Goal: Task Accomplishment & Management: Use online tool/utility

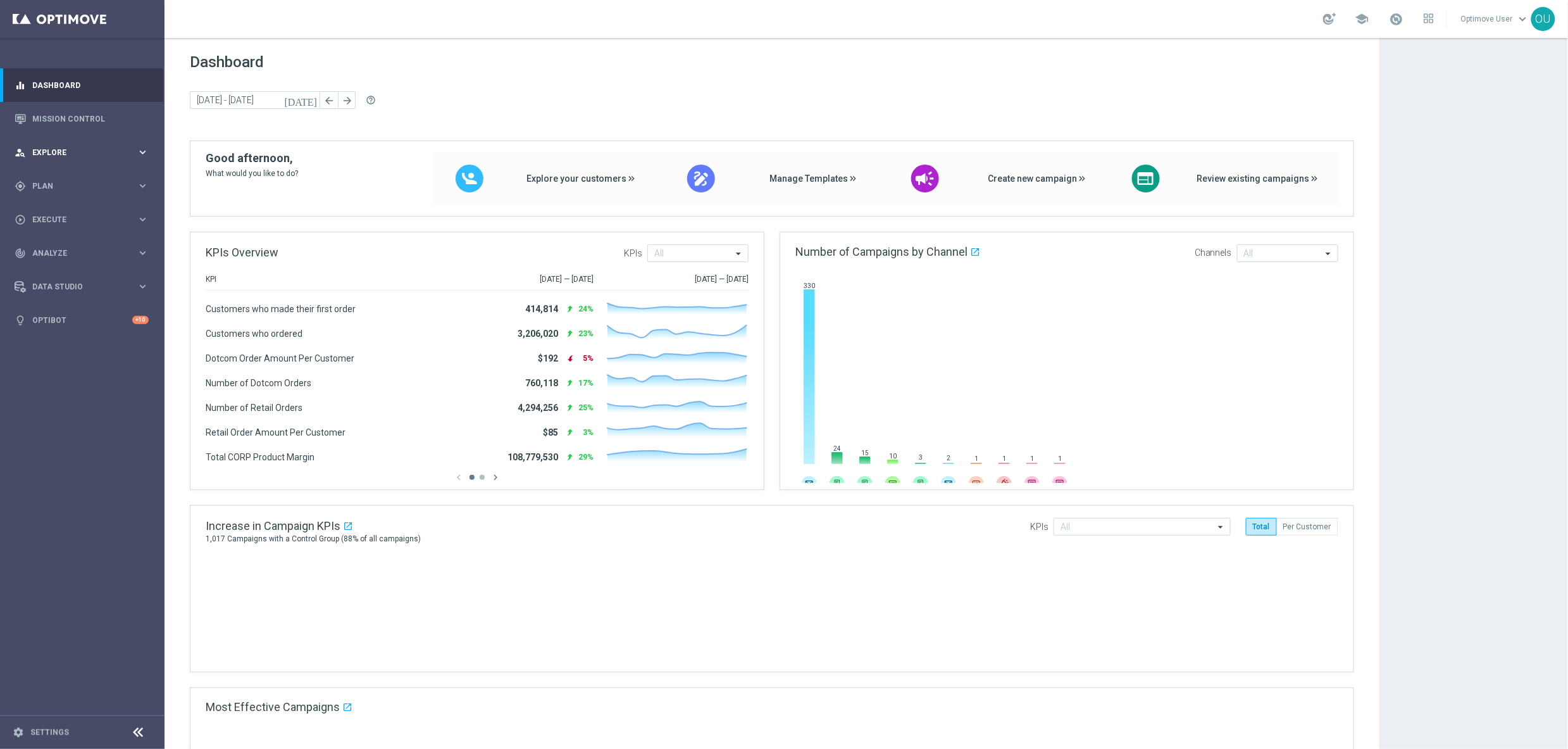
click at [62, 156] on span "Explore" at bounding box center [85, 152] width 105 height 8
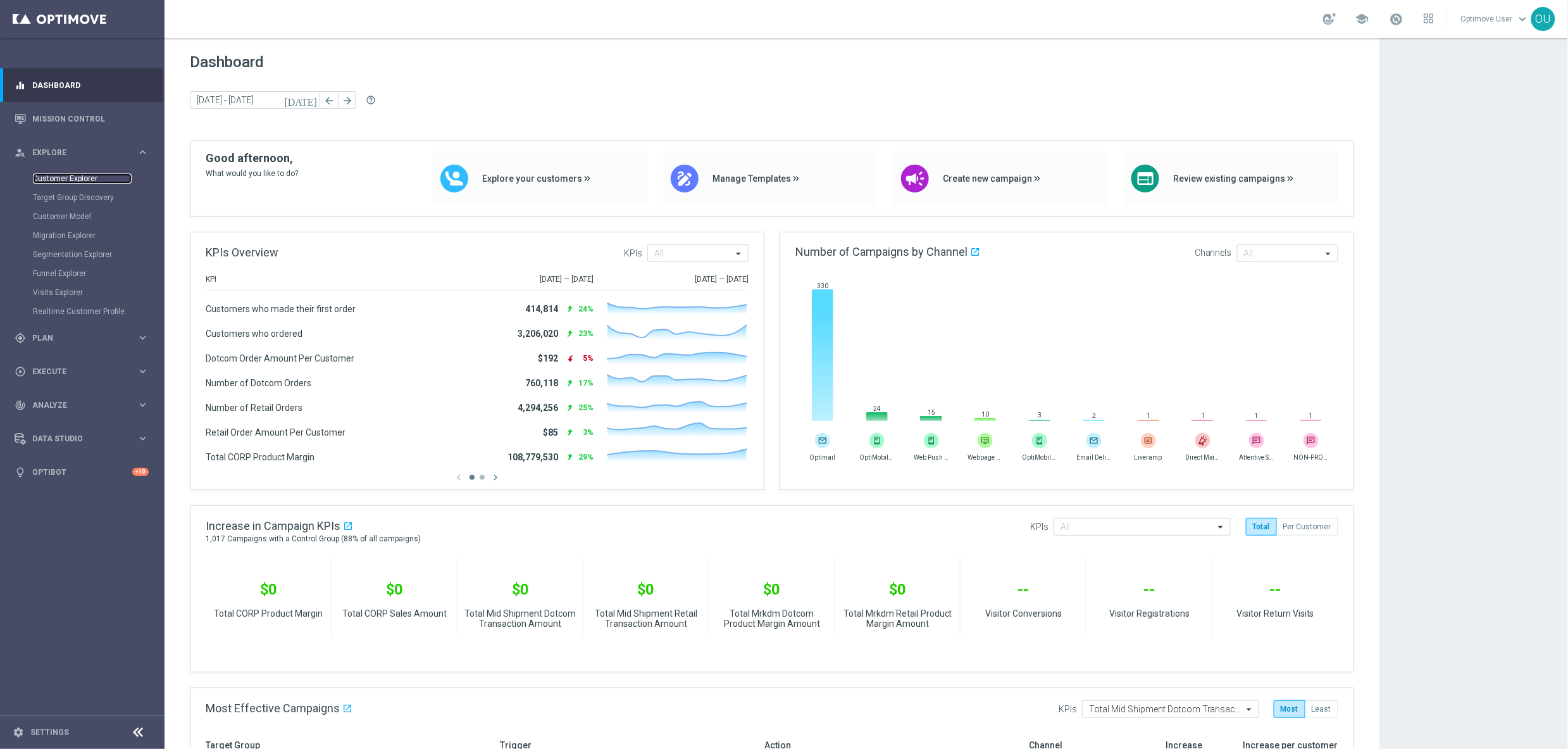
click at [69, 178] on link "Customer Explorer" at bounding box center [82, 178] width 98 height 10
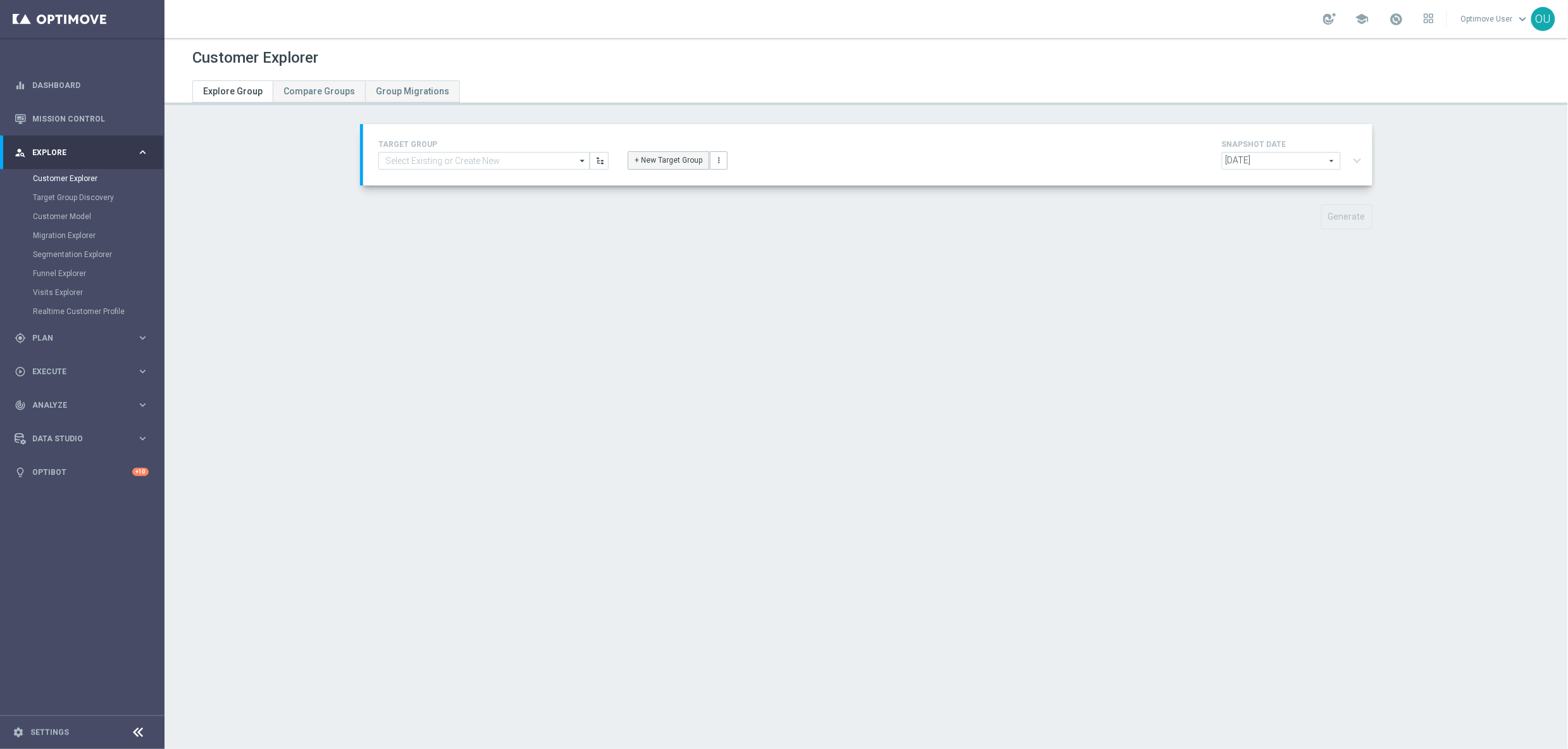
click at [639, 164] on button "+ New Target Group" at bounding box center [669, 160] width 82 height 18
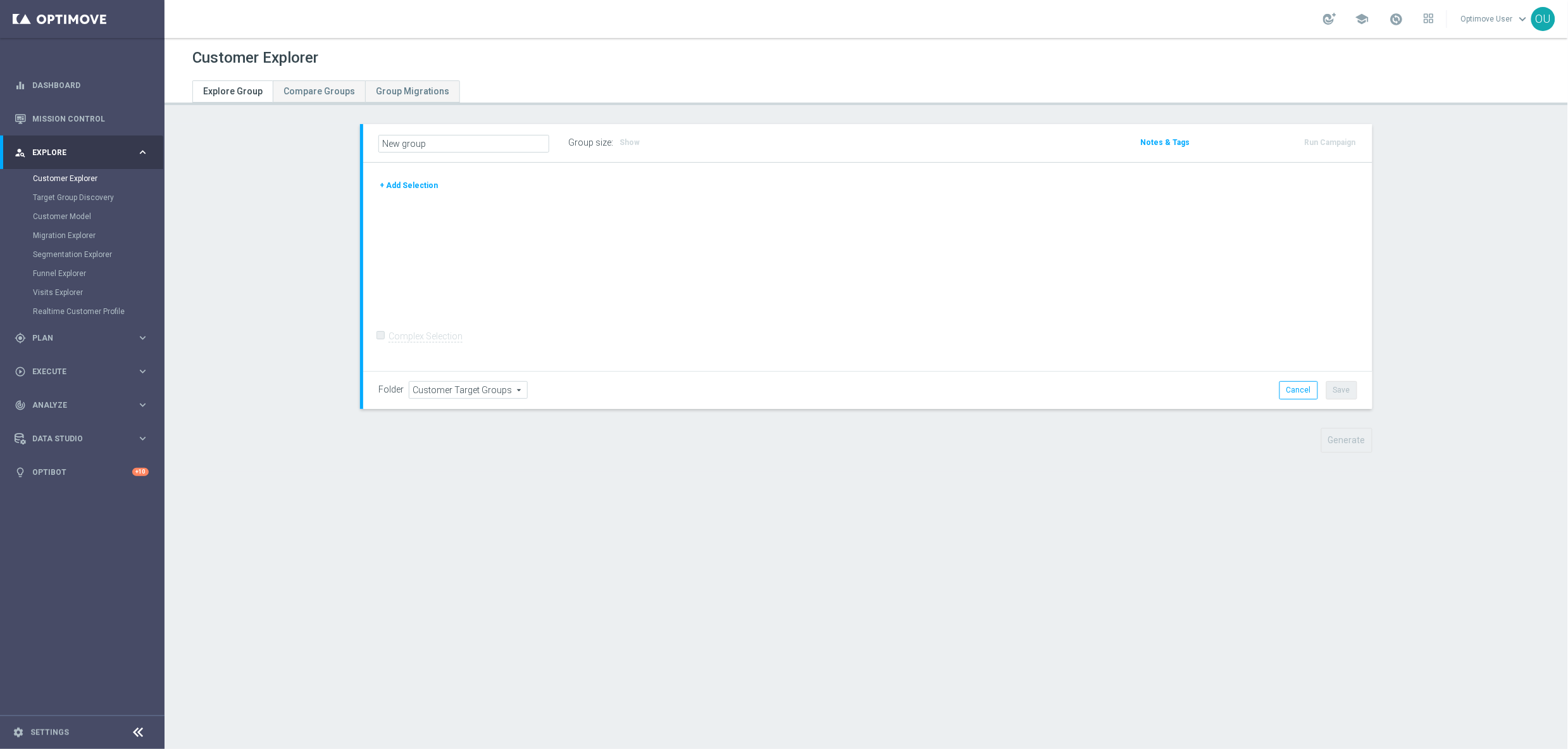
click at [412, 184] on button "+ Add Selection" at bounding box center [409, 185] width 61 height 14
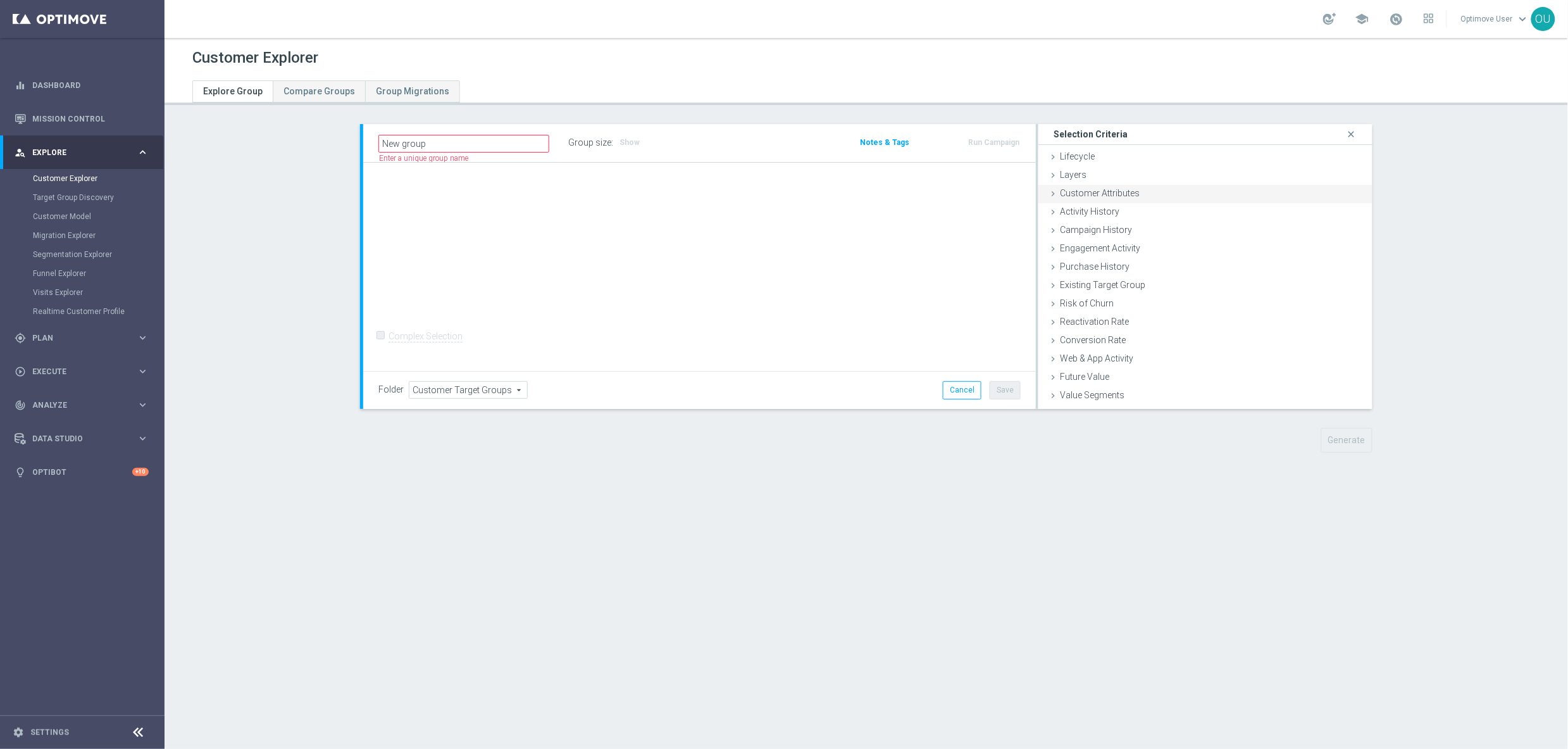
click at [1085, 192] on span "Customer Attributes" at bounding box center [1100, 193] width 80 height 10
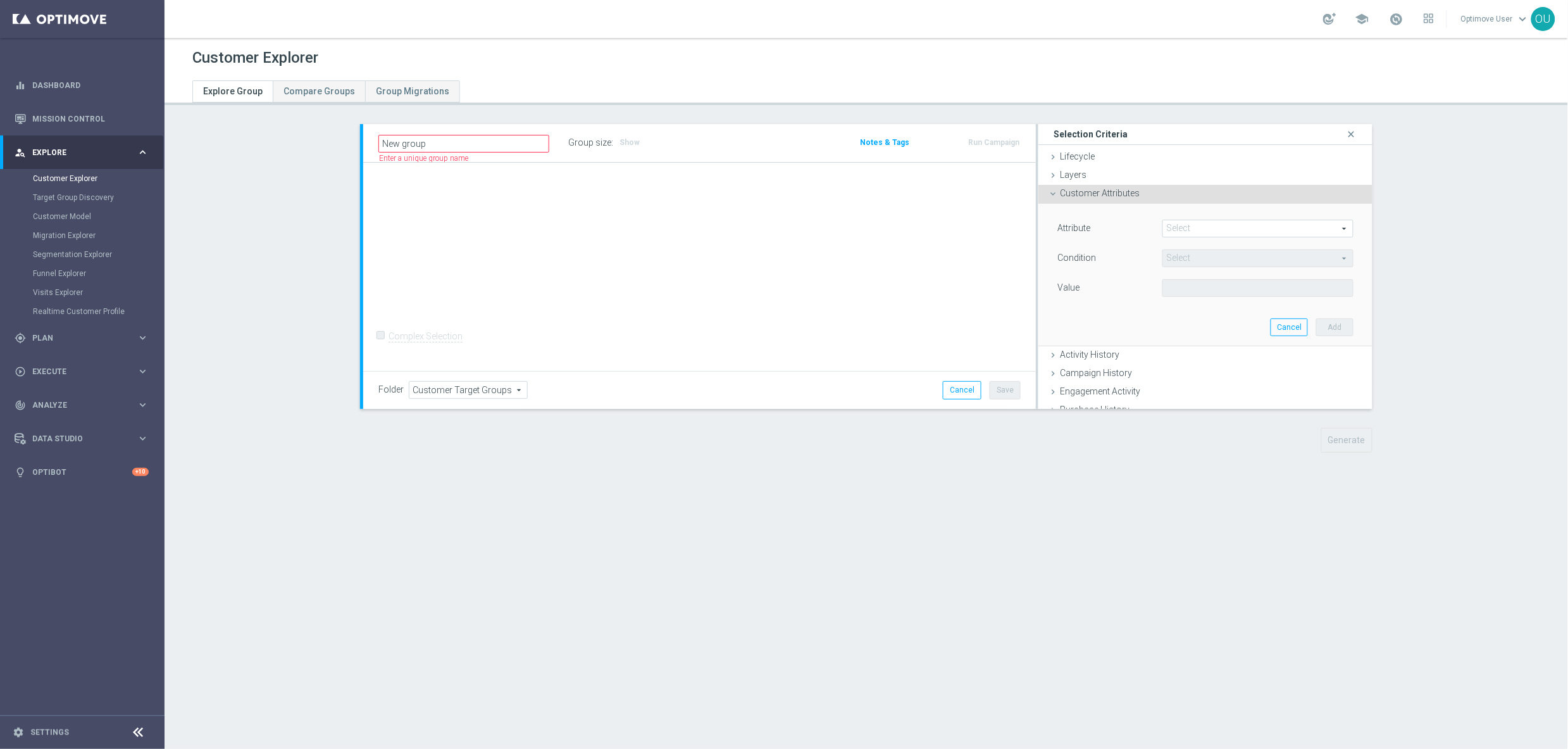
click at [1182, 227] on span at bounding box center [1258, 229] width 190 height 17
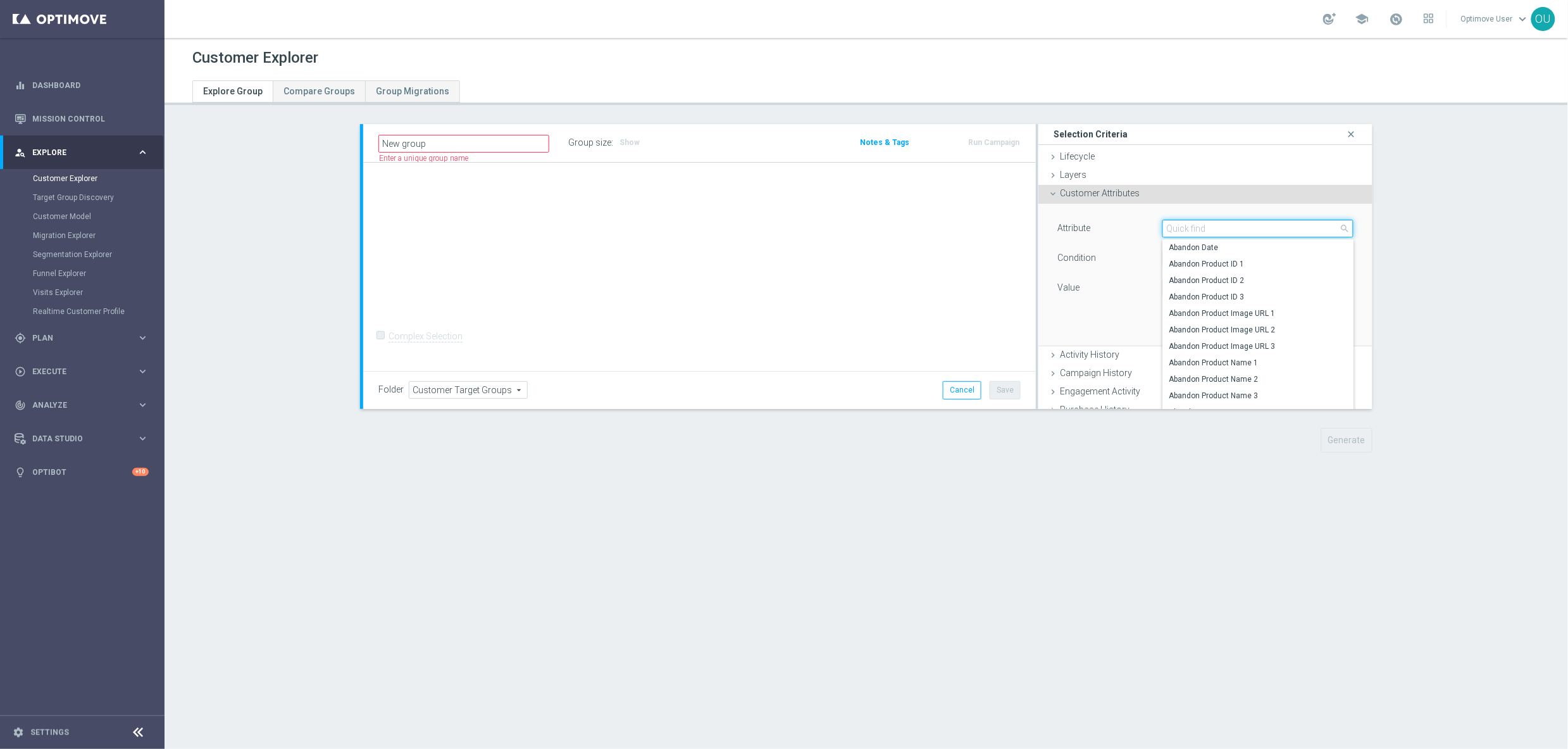
click at [1191, 227] on input "search" at bounding box center [1258, 229] width 191 height 18
type input "most"
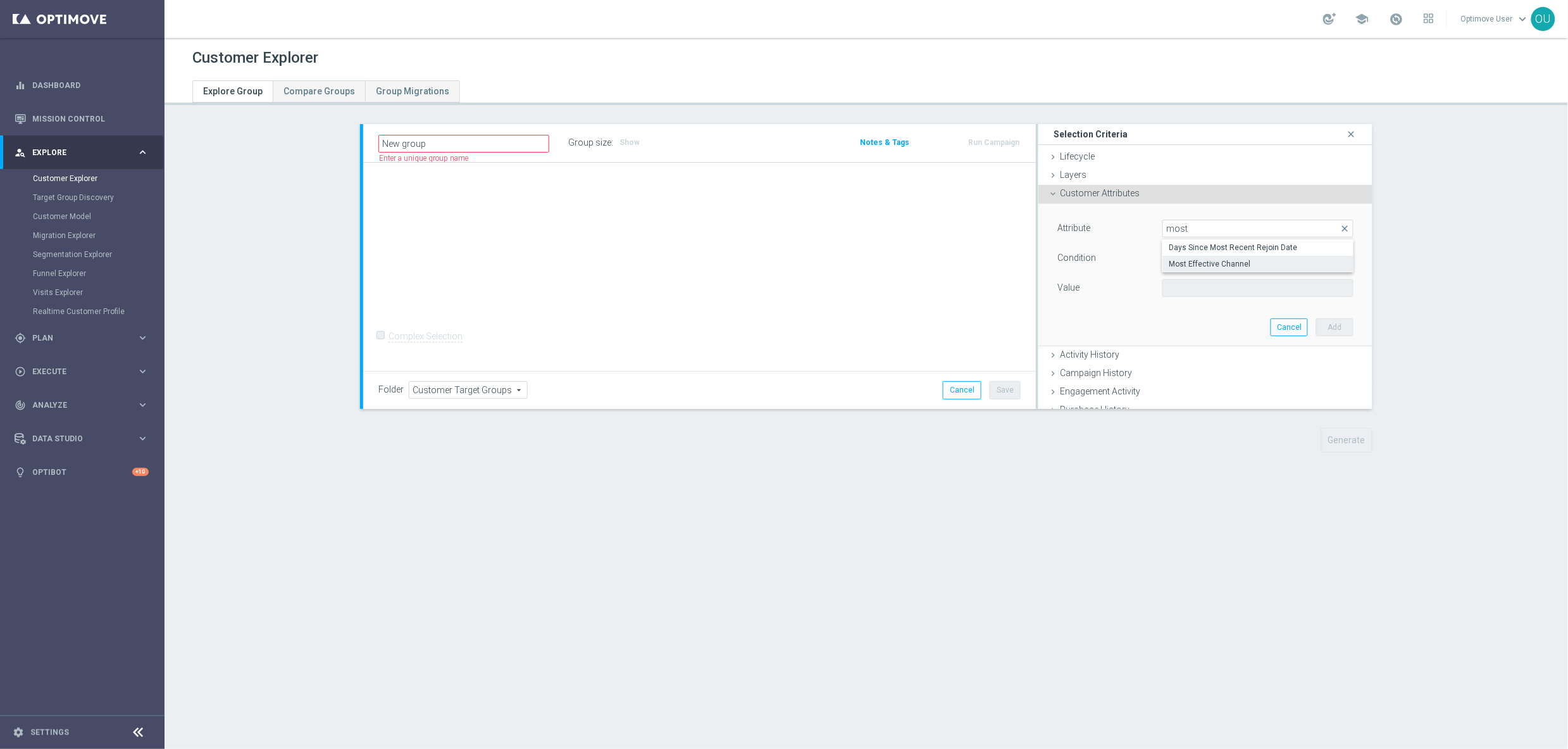
click at [1178, 260] on span "Most Effective Channel" at bounding box center [1258, 264] width 178 height 10
type input "Most Effective Channel"
type input "Equals"
click at [1195, 289] on span at bounding box center [1258, 288] width 190 height 17
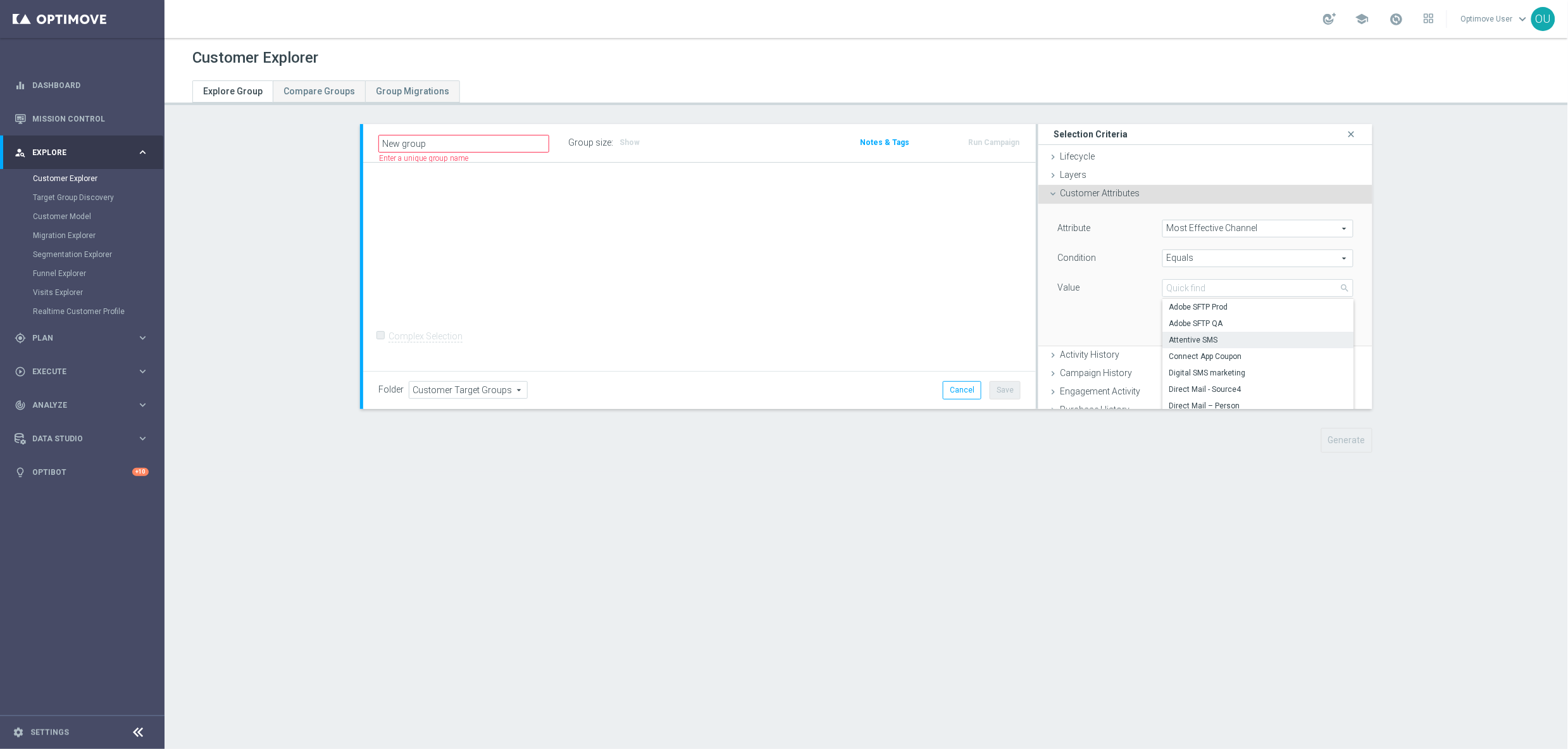
click at [1223, 337] on span "Attentive SMS" at bounding box center [1258, 340] width 178 height 10
type input "Attentive SMS"
click at [1323, 326] on button "Add" at bounding box center [1335, 327] width 37 height 18
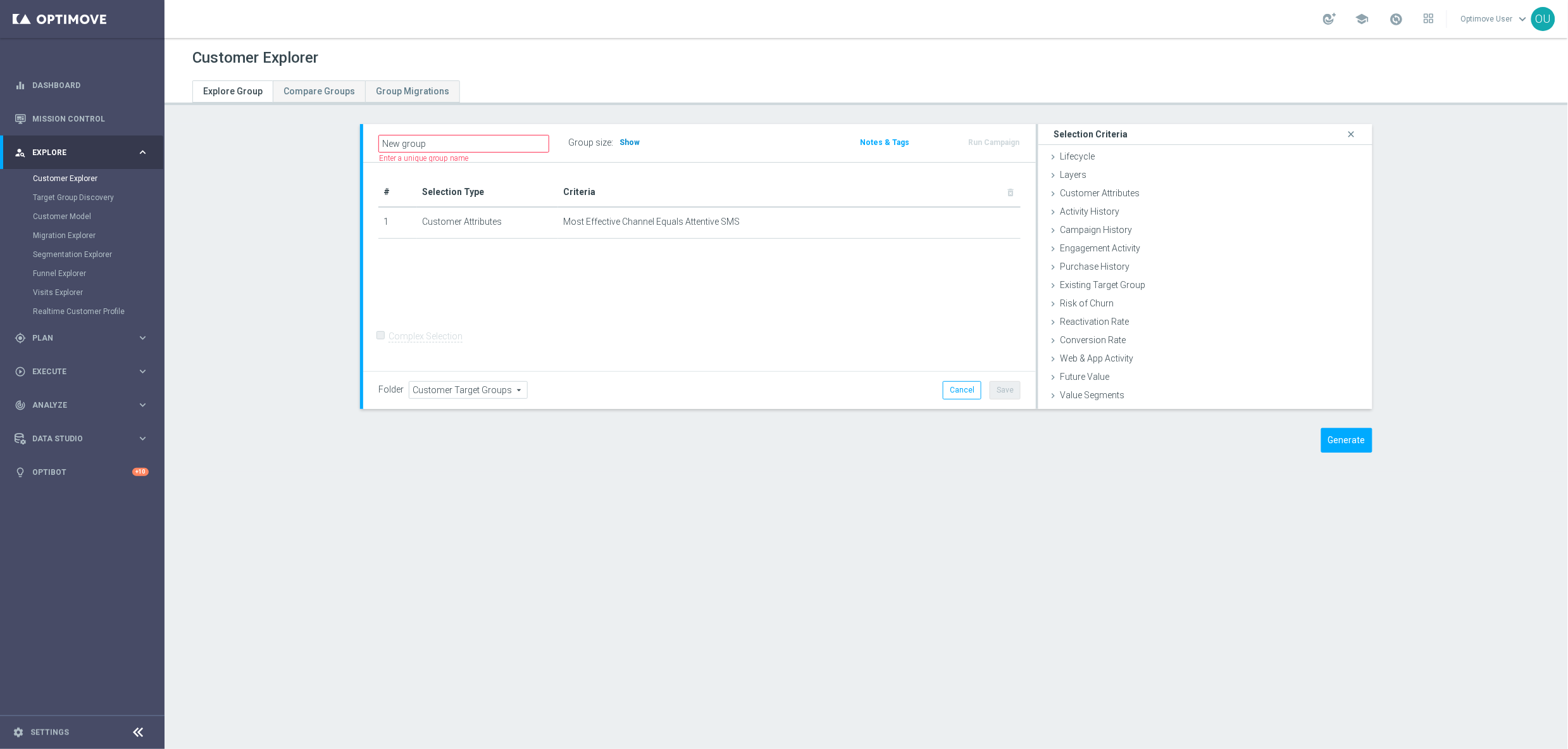
click at [630, 140] on span "Show" at bounding box center [629, 142] width 20 height 9
click at [950, 385] on button "Cancel" at bounding box center [963, 390] width 39 height 18
